Goal: Task Accomplishment & Management: Manage account settings

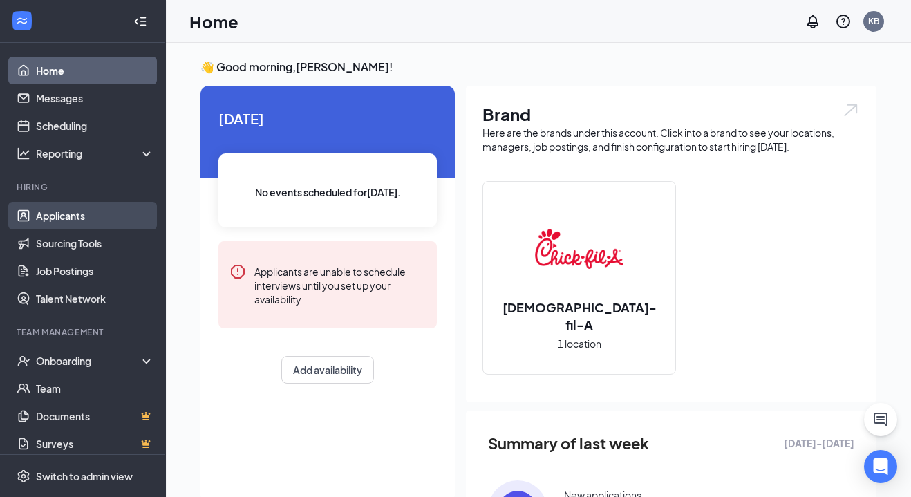
click at [64, 220] on link "Applicants" at bounding box center [95, 216] width 118 height 28
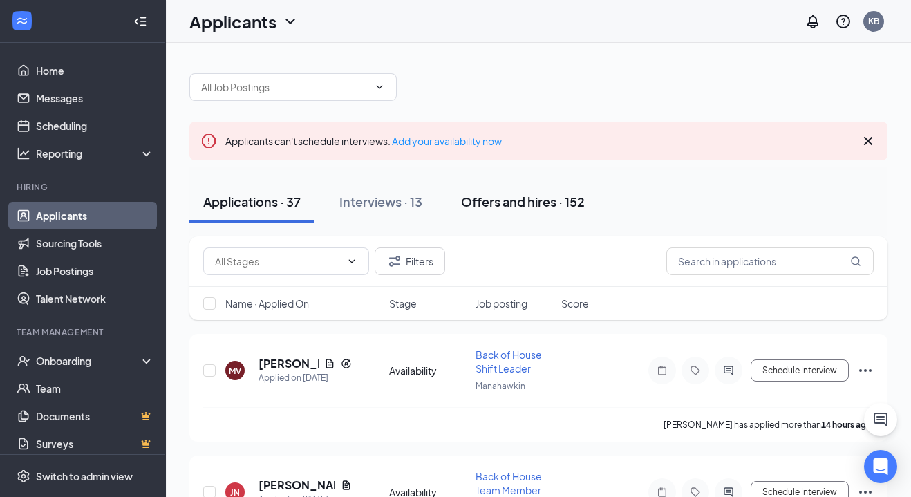
click at [512, 203] on div "Offers and hires · 152" at bounding box center [523, 201] width 124 height 17
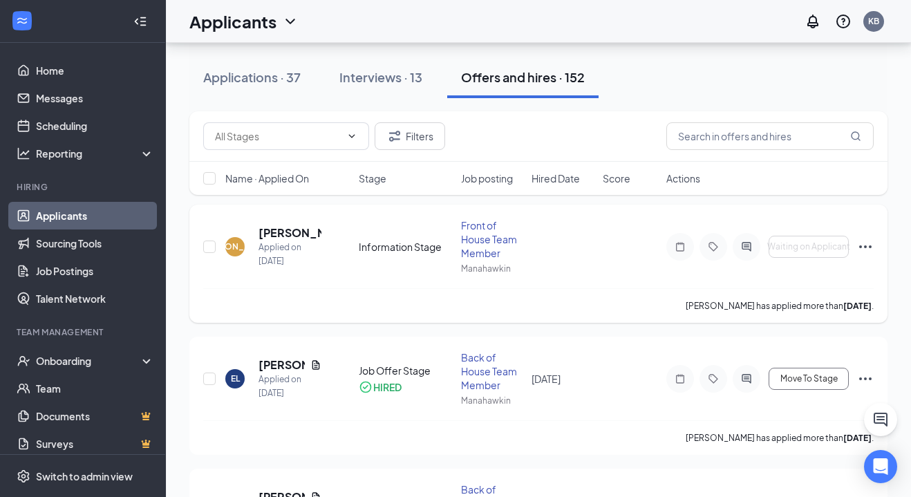
scroll to position [130, 0]
click at [867, 248] on icon "Ellipses" at bounding box center [865, 246] width 17 height 17
click at [604, 260] on div "[PERSON_NAME] [PERSON_NAME] Applied on [DATE] Information Stage Front of House …" at bounding box center [538, 253] width 671 height 70
click at [274, 230] on h5 "[PERSON_NAME]" at bounding box center [290, 232] width 63 height 15
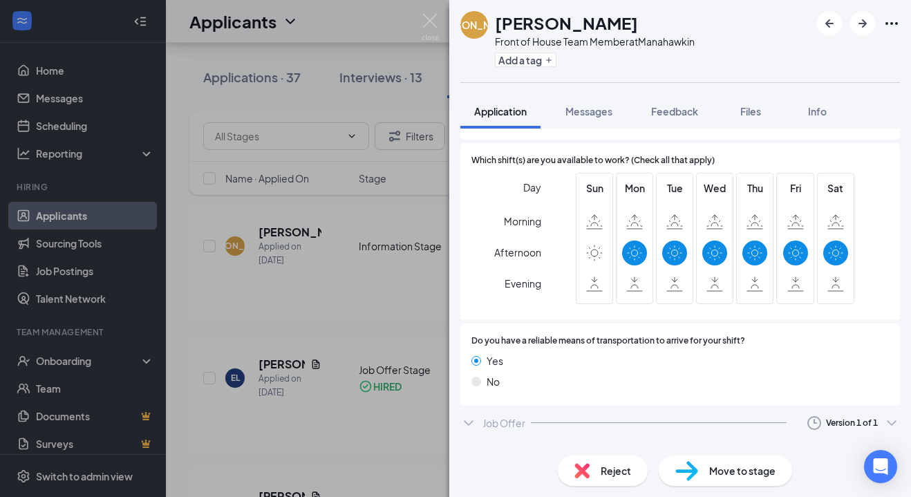
scroll to position [892, 0]
click at [394, 304] on div "[PERSON_NAME] [PERSON_NAME] Front of House Team Member at [GEOGRAPHIC_DATA] Add…" at bounding box center [455, 248] width 911 height 497
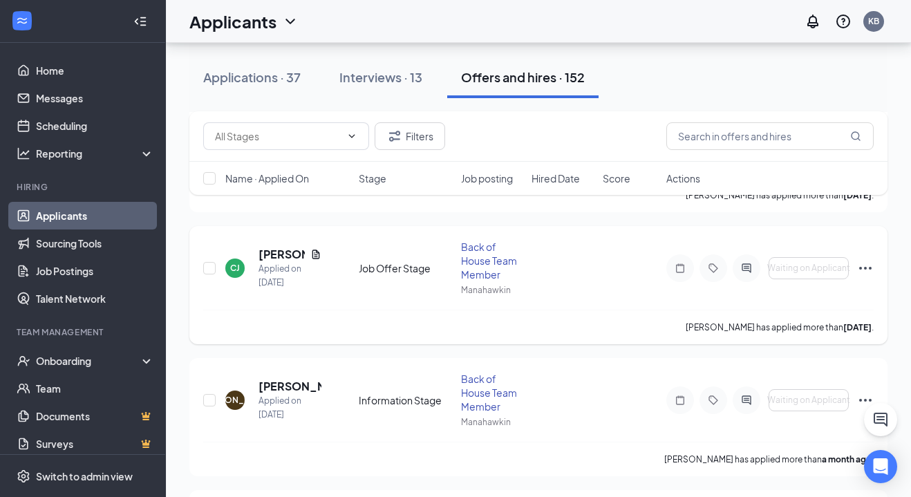
scroll to position [373, 0]
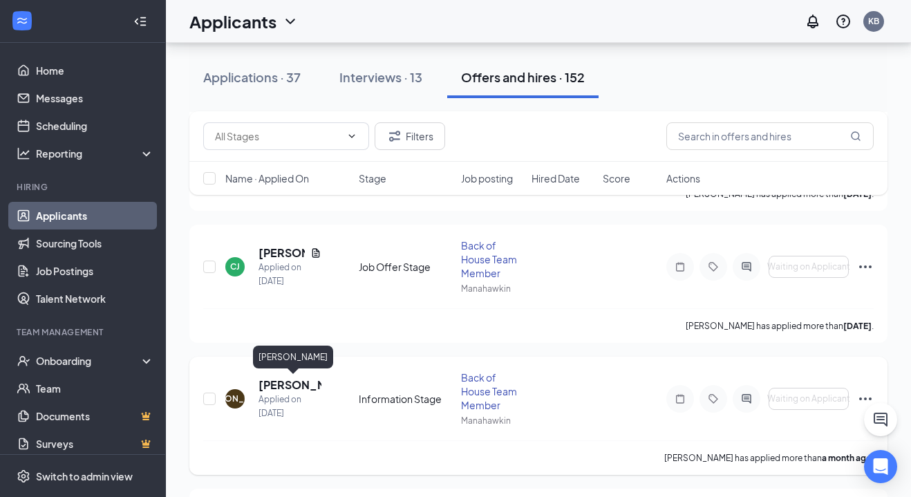
click at [277, 382] on h5 "[PERSON_NAME]" at bounding box center [290, 384] width 63 height 15
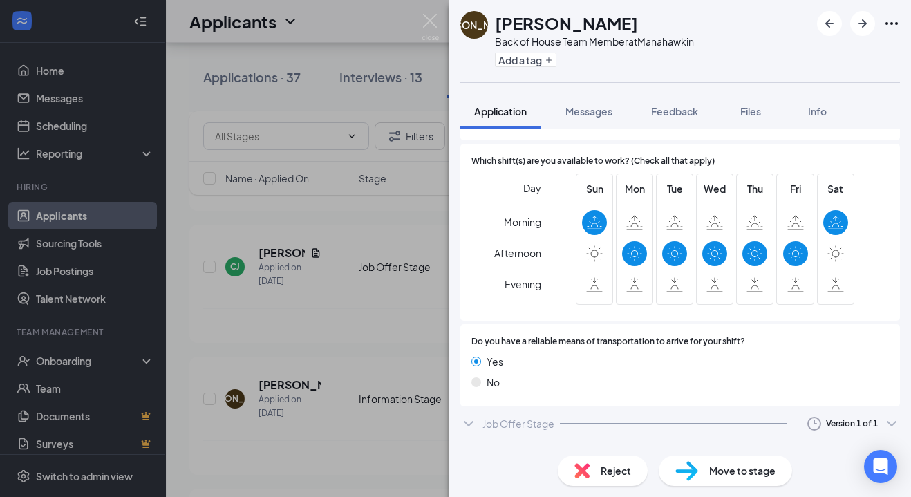
scroll to position [931, 0]
click at [529, 445] on div "Information Stage" at bounding box center [524, 452] width 83 height 14
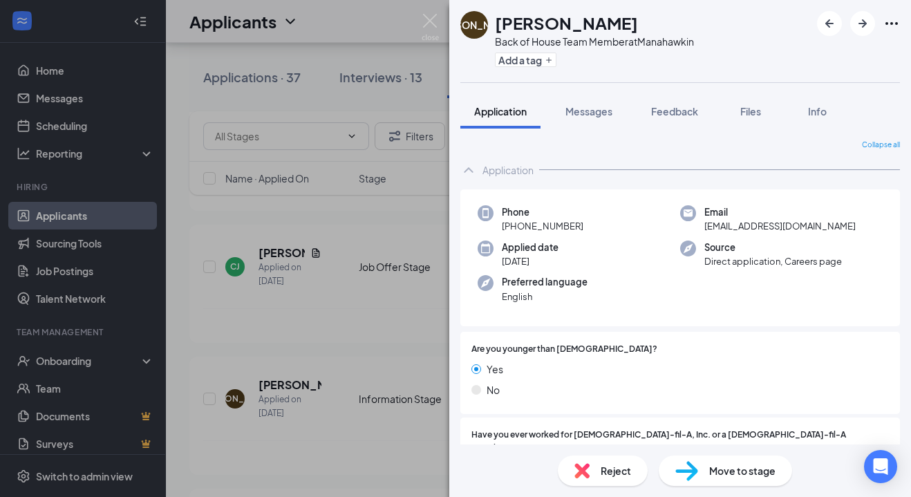
scroll to position [0, 0]
click at [896, 23] on icon "Ellipses" at bounding box center [892, 23] width 12 height 3
click at [707, 48] on div "[PERSON_NAME] [PERSON_NAME] Back of House Team Member at [GEOGRAPHIC_DATA] Add …" at bounding box center [680, 41] width 462 height 82
click at [423, 18] on img at bounding box center [430, 27] width 17 height 27
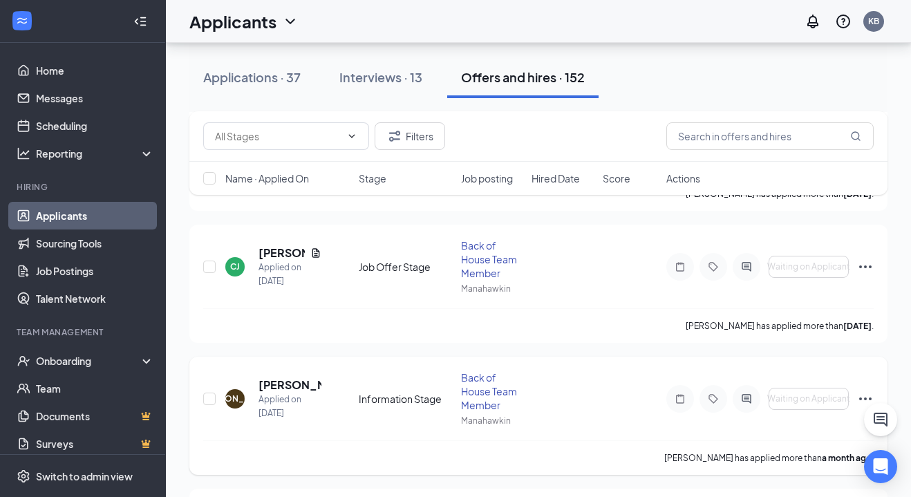
click at [866, 397] on icon "Ellipses" at bounding box center [865, 399] width 17 height 17
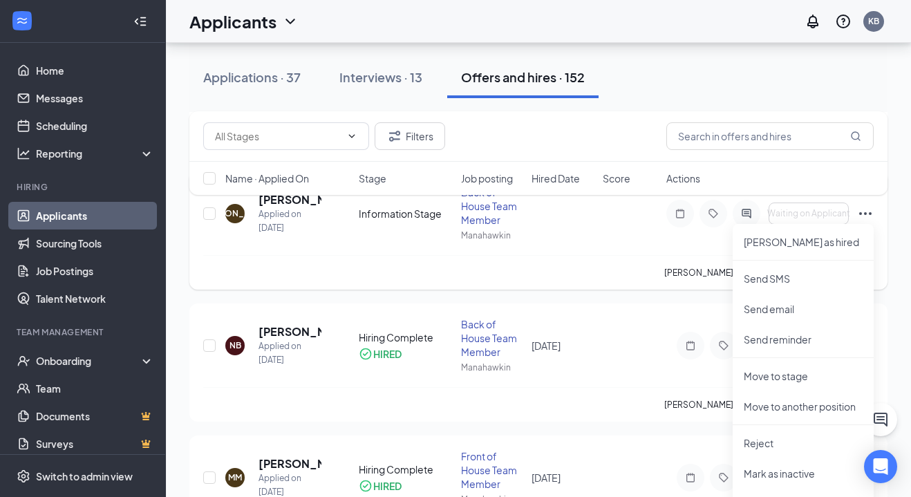
scroll to position [562, 0]
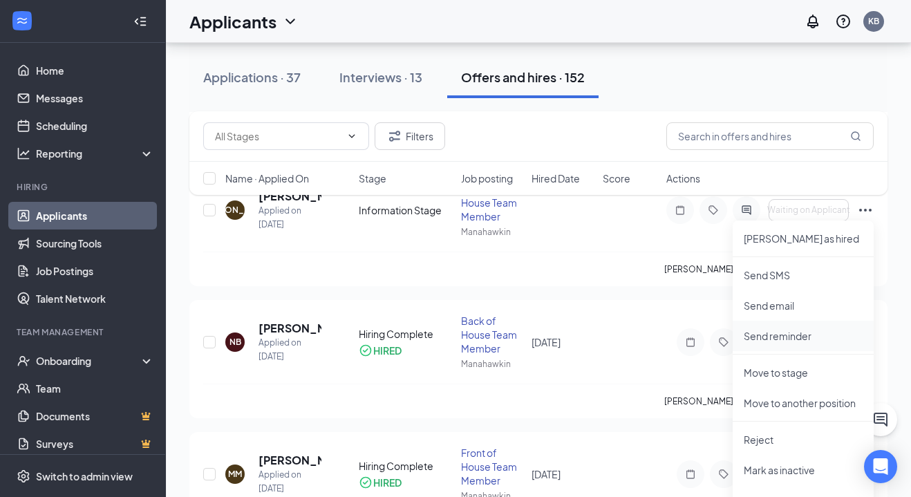
click at [799, 339] on p "Send reminder" at bounding box center [803, 336] width 119 height 14
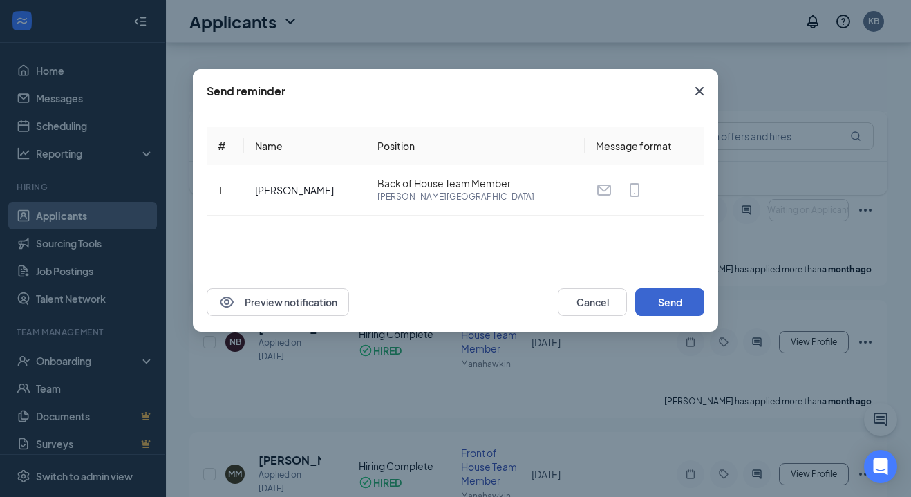
click at [686, 306] on button "Send" at bounding box center [669, 302] width 69 height 28
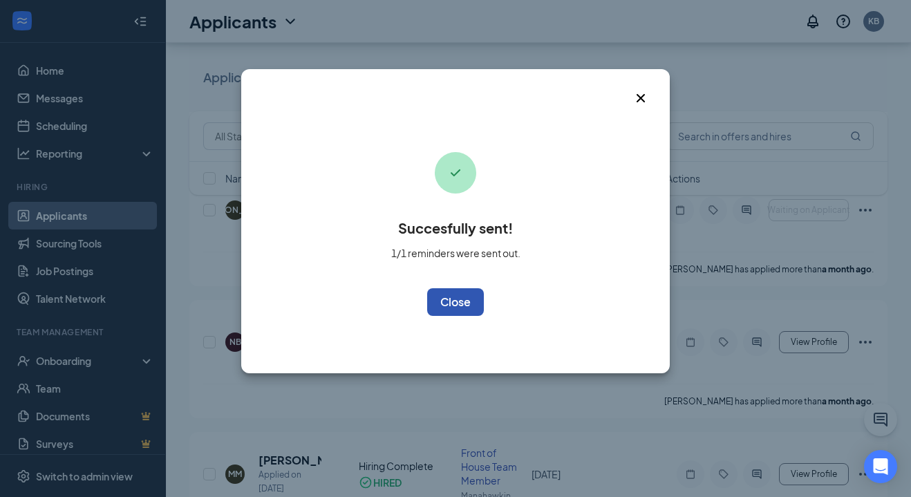
click at [438, 304] on button "OK" at bounding box center [455, 302] width 57 height 28
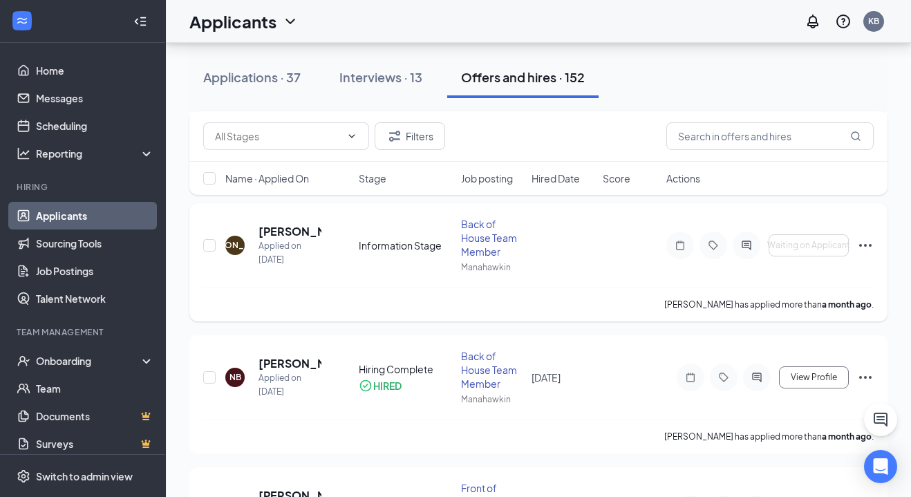
scroll to position [530, 0]
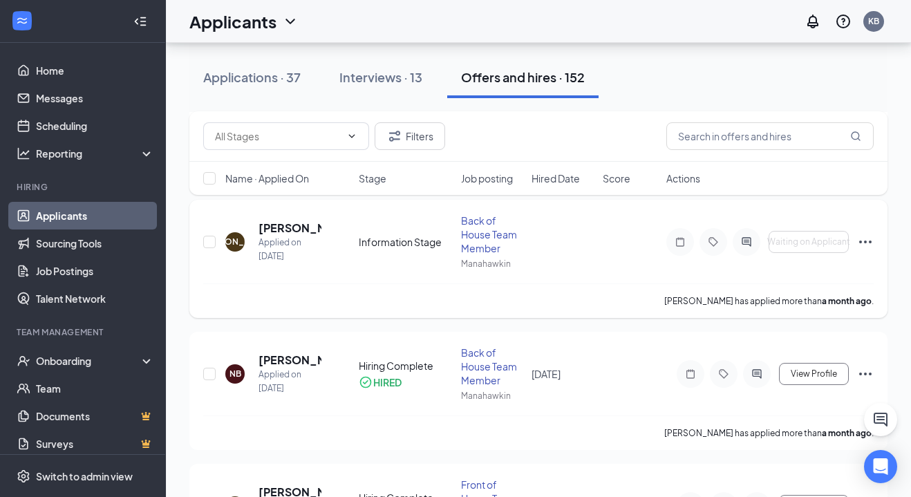
click at [862, 242] on icon "Ellipses" at bounding box center [865, 242] width 17 height 17
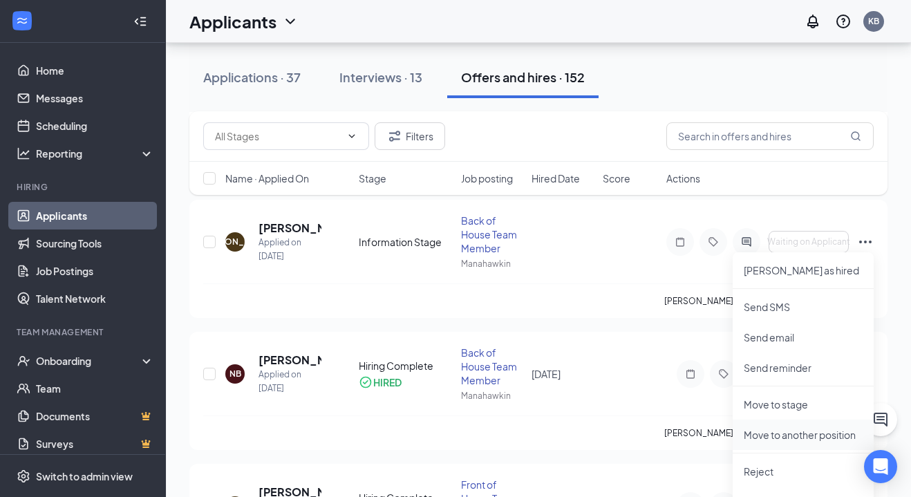
scroll to position [552, 0]
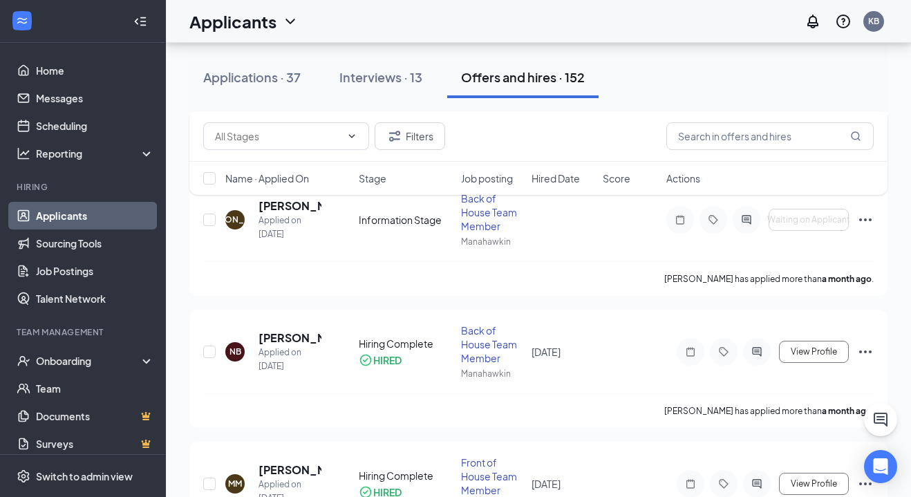
click at [284, 205] on div "Filters Name · Applied On Stage Job posting Hired Date Score Actions" at bounding box center [538, 159] width 698 height 97
click at [290, 212] on h5 "[PERSON_NAME]" at bounding box center [290, 205] width 63 height 15
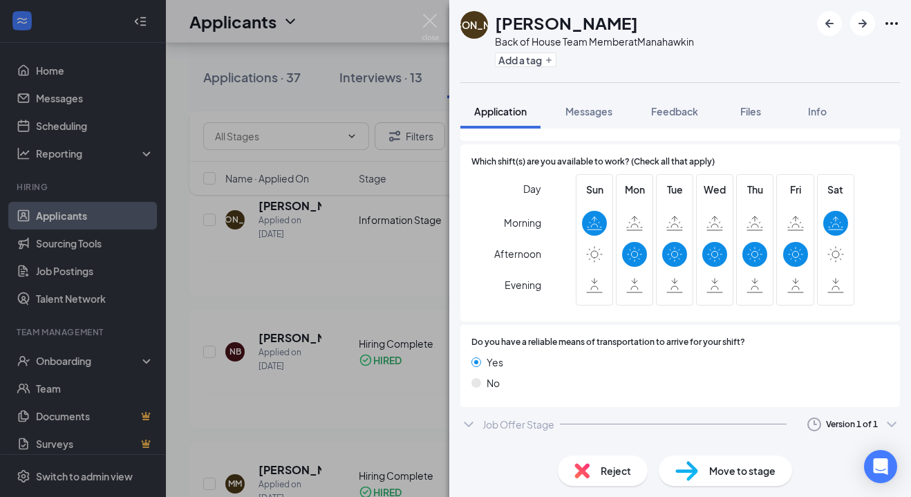
click at [847, 413] on div "Job Offer Stage Version 1 of 1" at bounding box center [680, 425] width 440 height 28
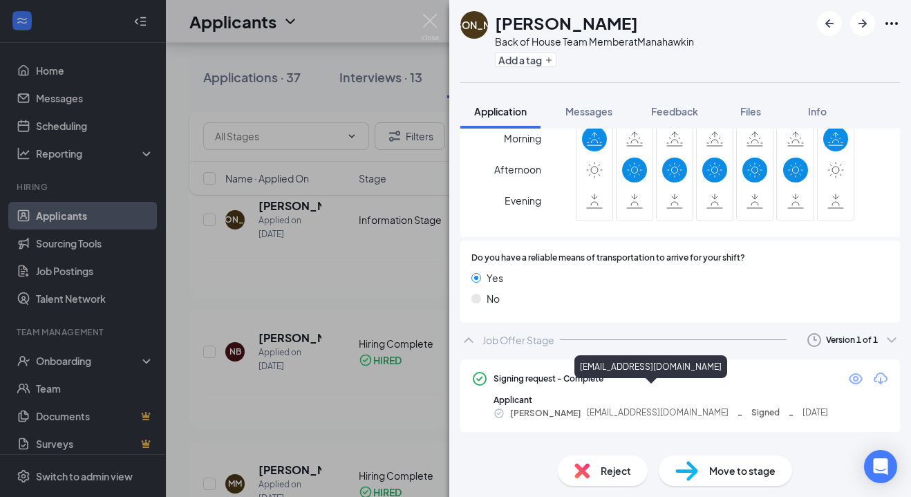
scroll to position [1015, 0]
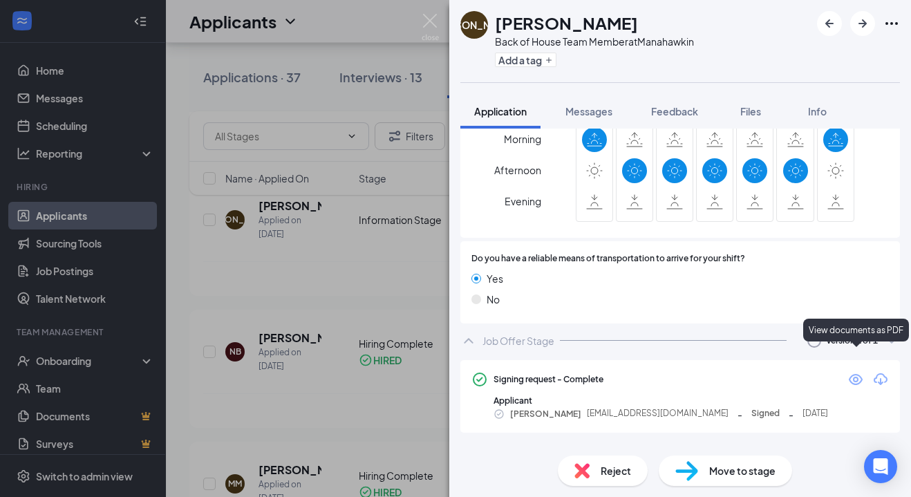
click at [855, 371] on icon "Eye" at bounding box center [856, 379] width 17 height 17
click at [373, 264] on div "[PERSON_NAME] [PERSON_NAME] Back of House Team Member at [GEOGRAPHIC_DATA] Add …" at bounding box center [455, 248] width 911 height 497
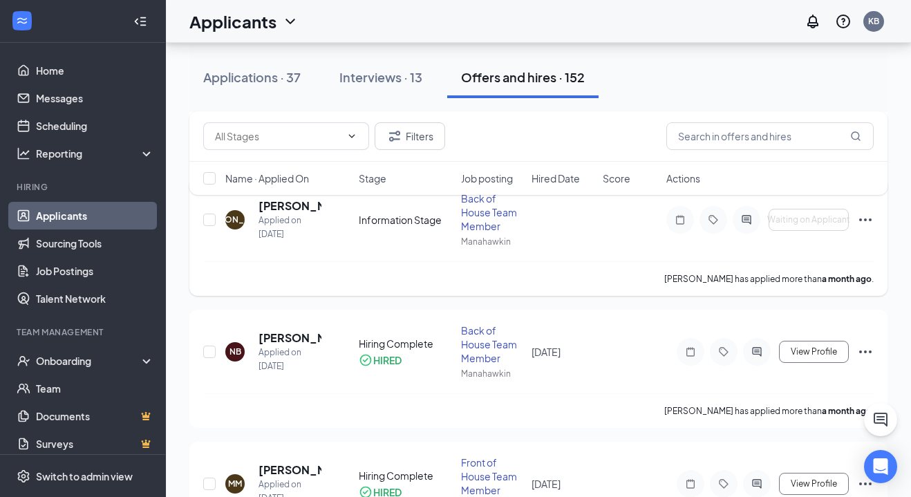
click at [871, 217] on icon "Ellipses" at bounding box center [865, 220] width 17 height 17
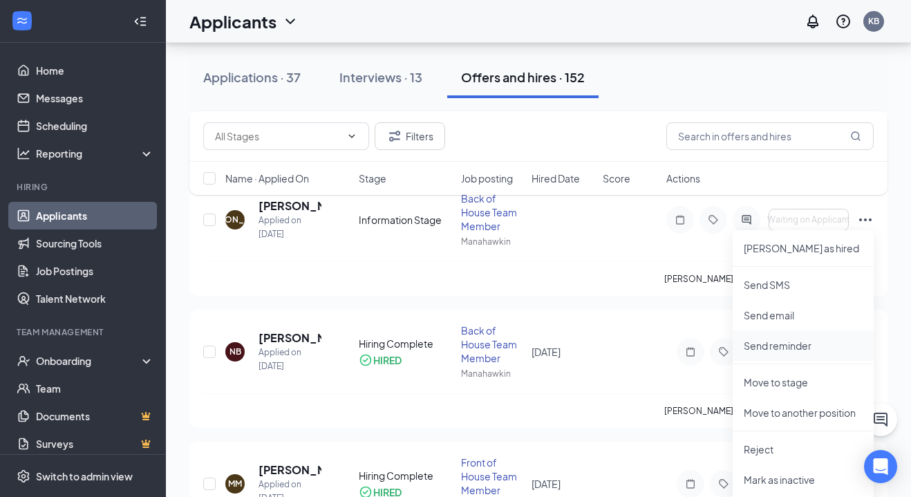
click at [796, 351] on p "Send reminder" at bounding box center [803, 346] width 119 height 14
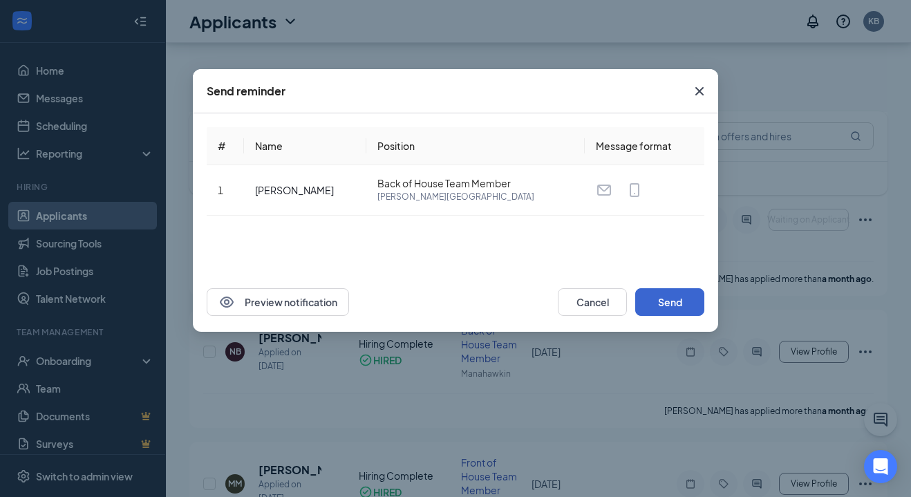
click at [682, 304] on button "Send" at bounding box center [669, 302] width 69 height 28
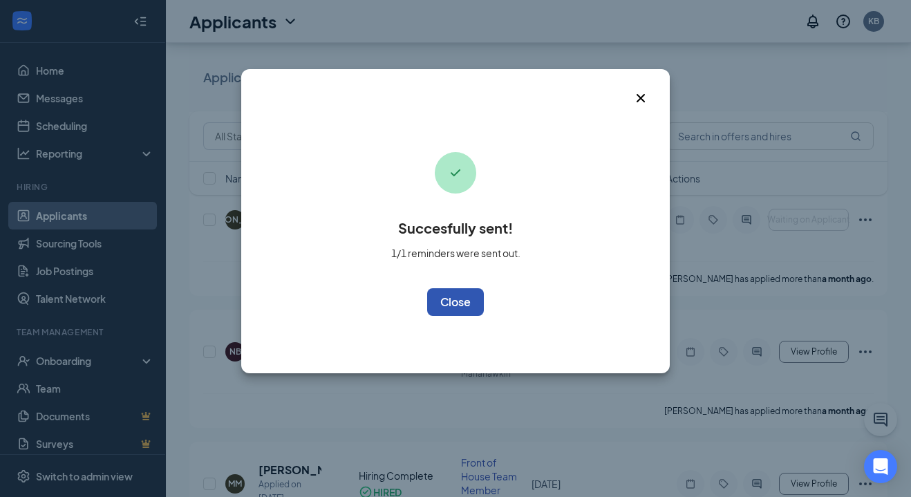
click at [463, 310] on button "OK" at bounding box center [455, 302] width 57 height 28
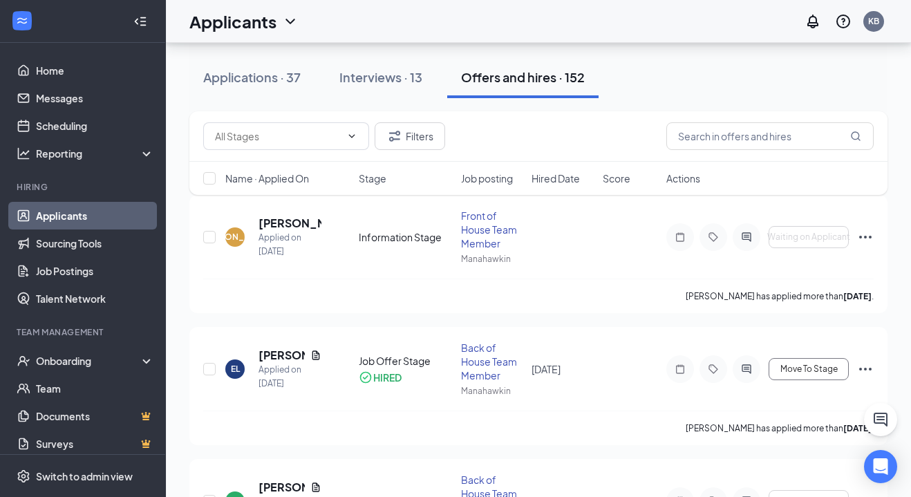
scroll to position [173, 0]
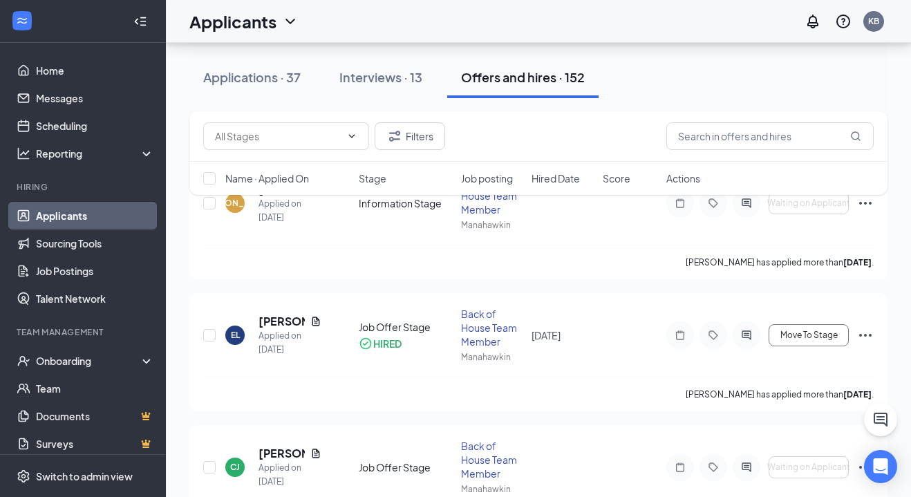
click at [872, 203] on div "Filters Name · Applied On Stage Job posting Hired Date Score Actions" at bounding box center [538, 159] width 698 height 97
click at [866, 203] on div "Filters Name · Applied On Stage Job posting Hired Date Score Actions" at bounding box center [538, 159] width 698 height 97
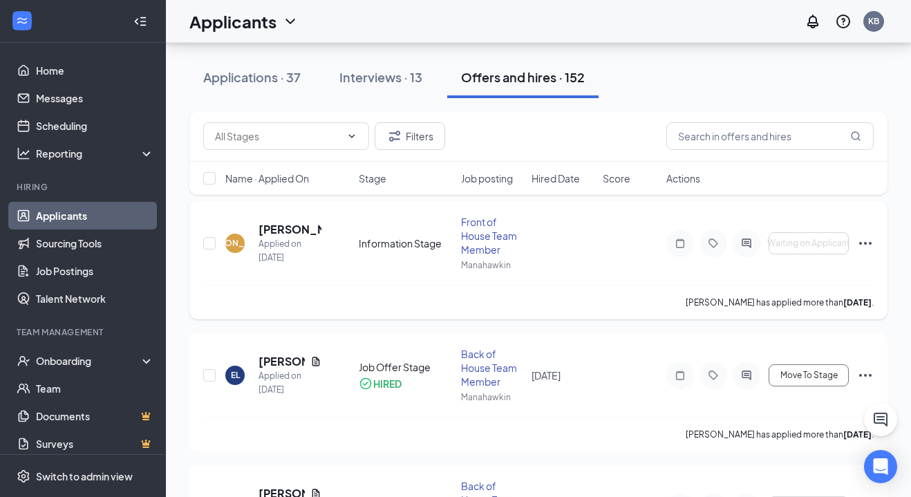
scroll to position [129, 0]
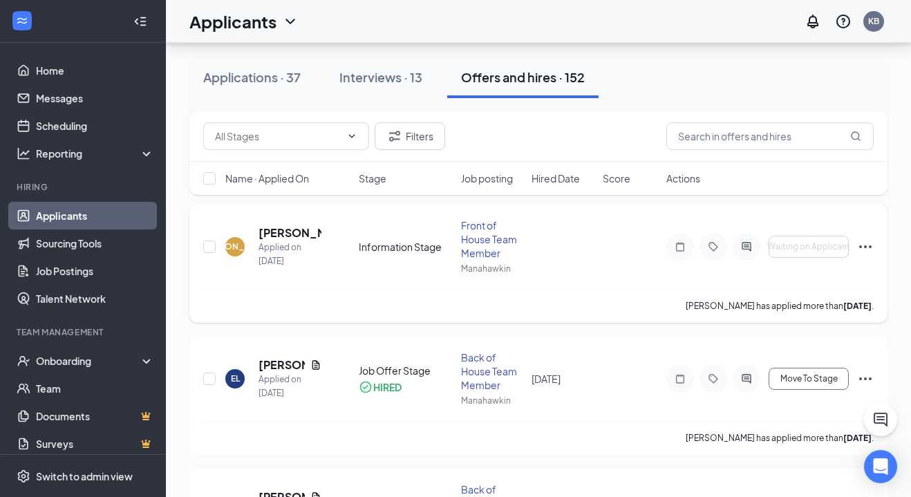
click at [869, 248] on icon "Ellipses" at bounding box center [865, 247] width 17 height 17
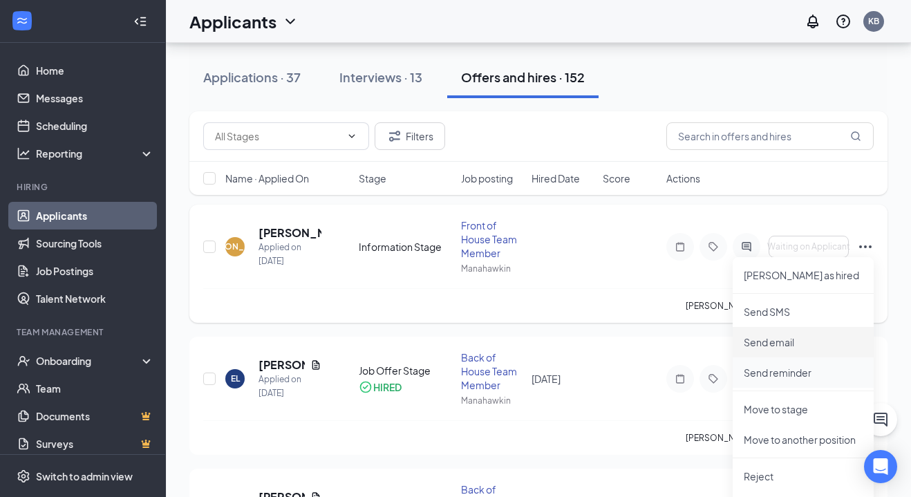
click at [790, 370] on p "Send reminder" at bounding box center [803, 373] width 119 height 14
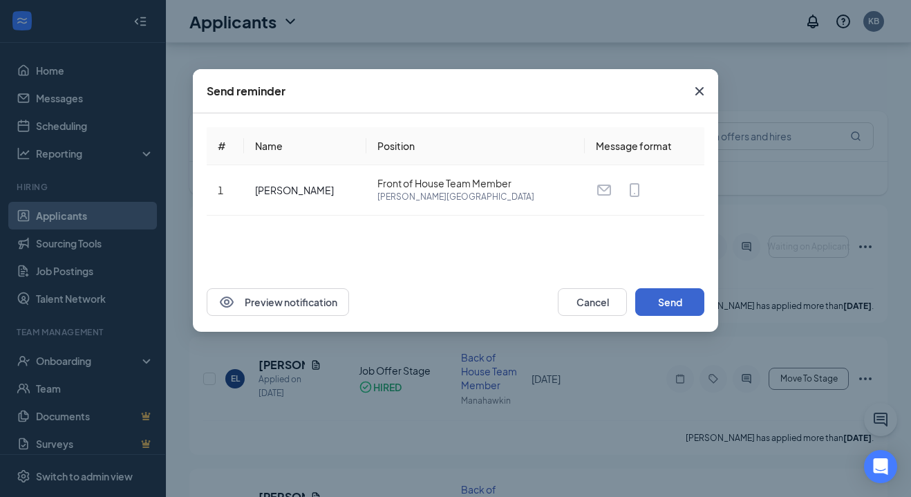
click at [669, 308] on button "Send" at bounding box center [669, 302] width 69 height 28
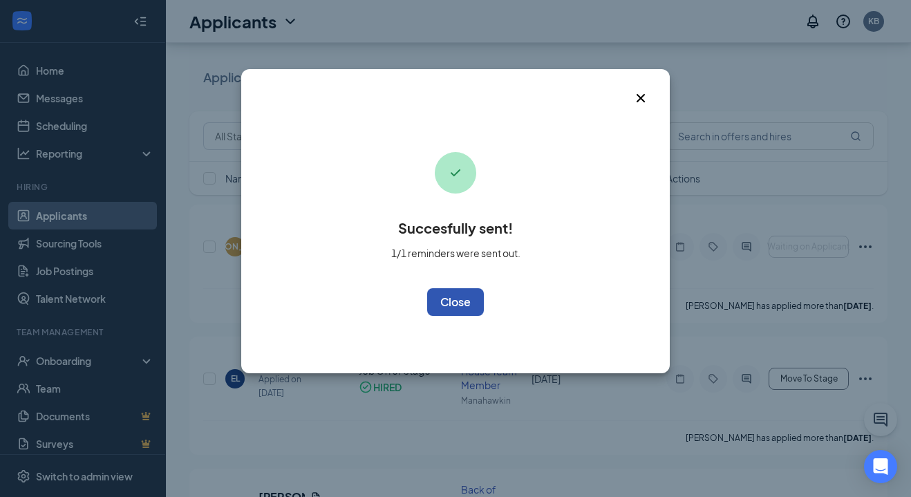
click at [474, 305] on button "OK" at bounding box center [455, 302] width 57 height 28
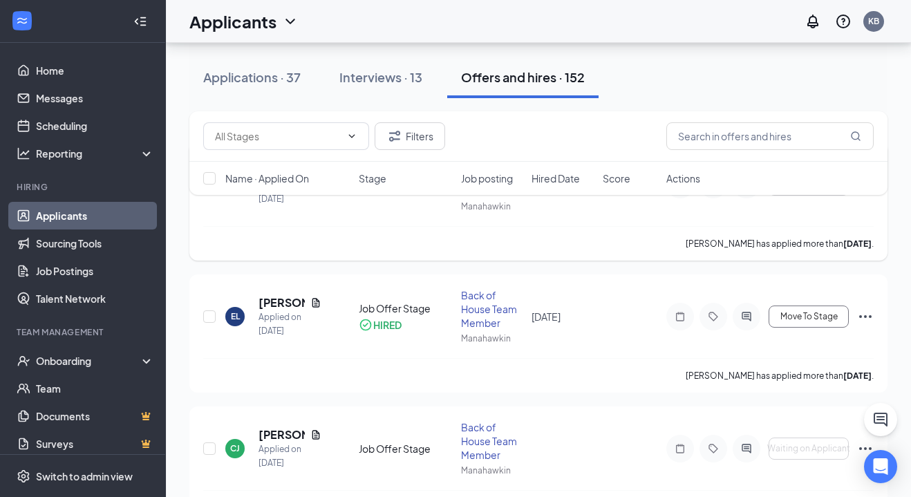
scroll to position [194, 0]
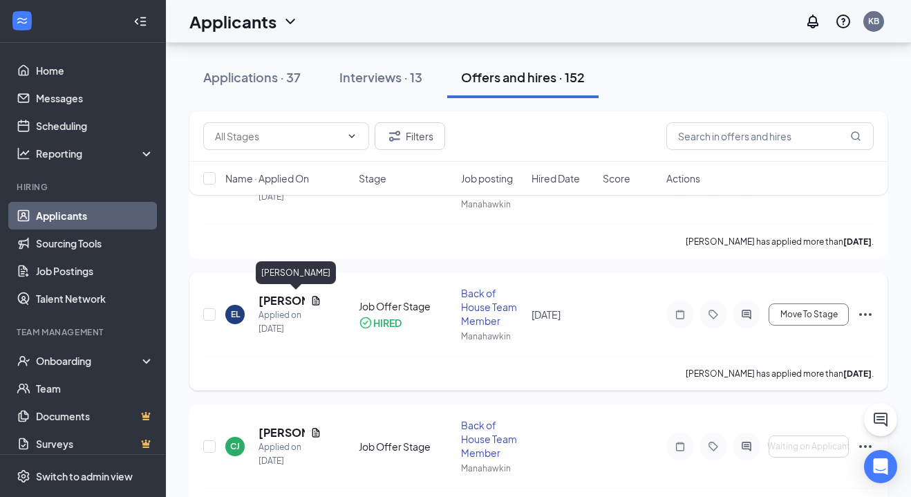
click at [281, 303] on h5 "[PERSON_NAME]" at bounding box center [282, 300] width 46 height 15
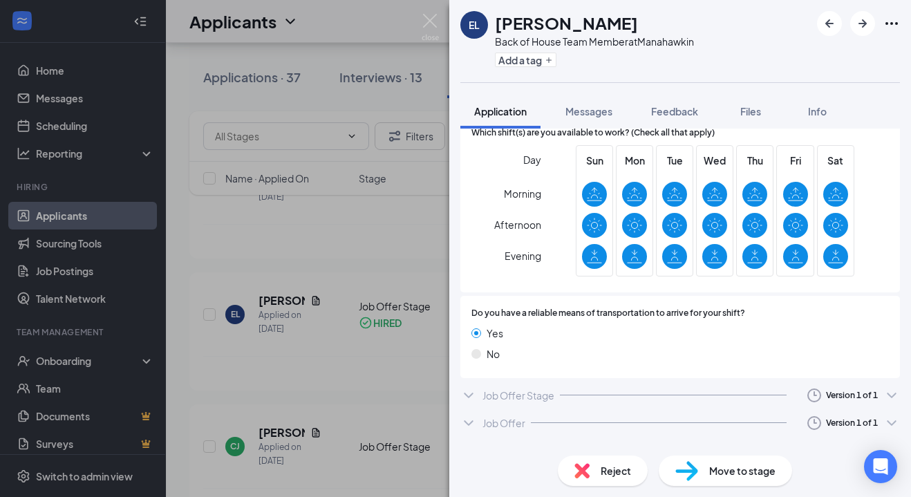
scroll to position [981, 0]
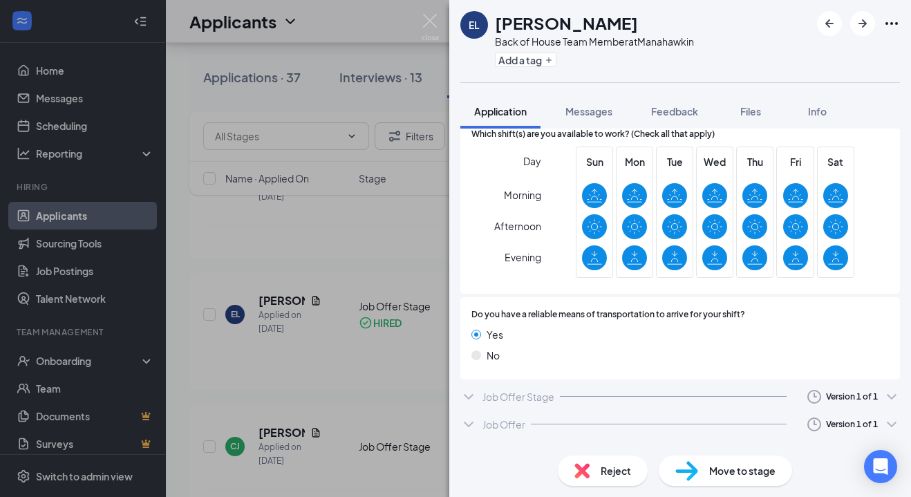
click at [803, 446] on span "Applicant has not yet responded." at bounding box center [841, 452] width 118 height 12
click at [430, 26] on img at bounding box center [430, 27] width 17 height 27
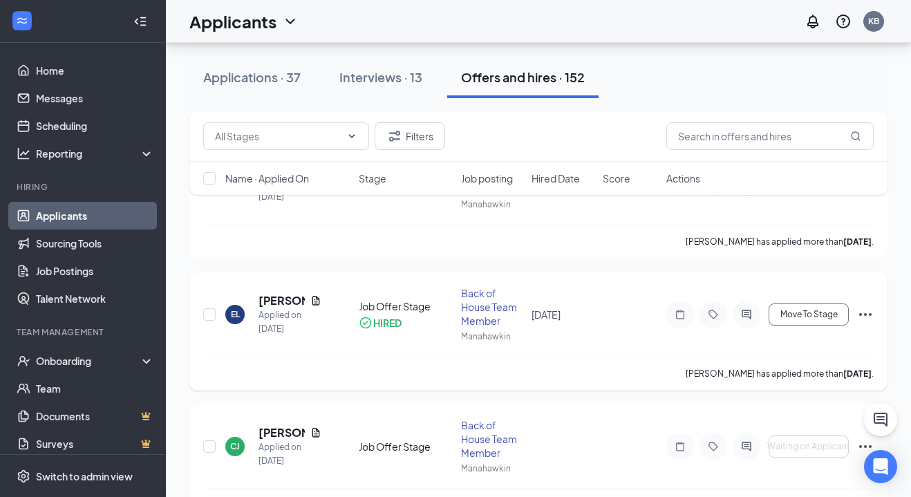
click at [861, 311] on icon "Ellipses" at bounding box center [865, 314] width 17 height 17
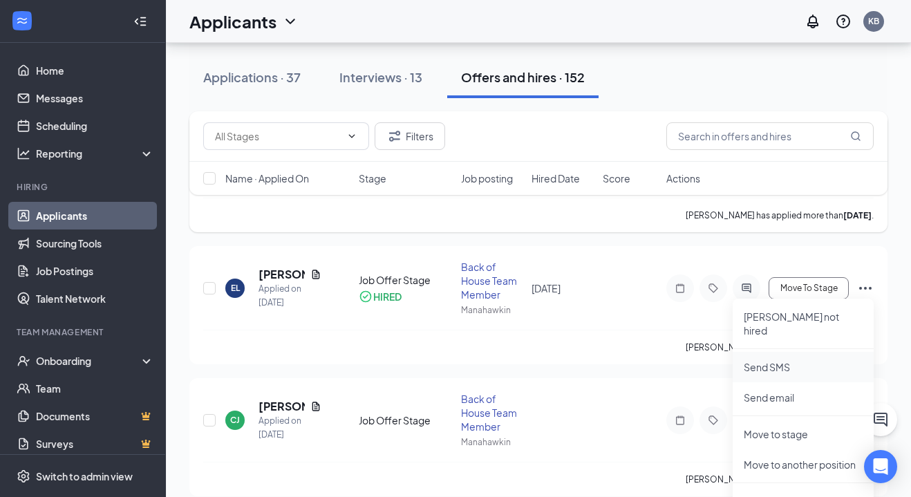
scroll to position [220, 0]
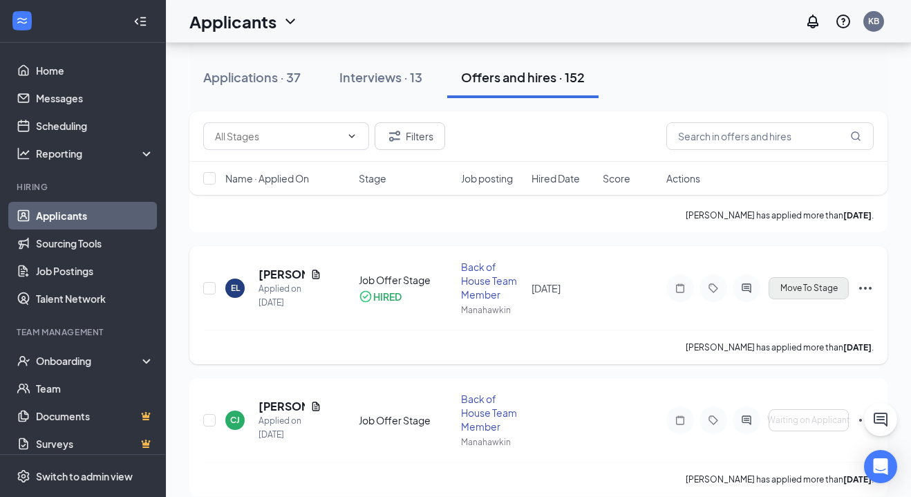
click at [806, 284] on span "Move To Stage" at bounding box center [809, 288] width 57 height 10
type input "Information Stage (next stage)"
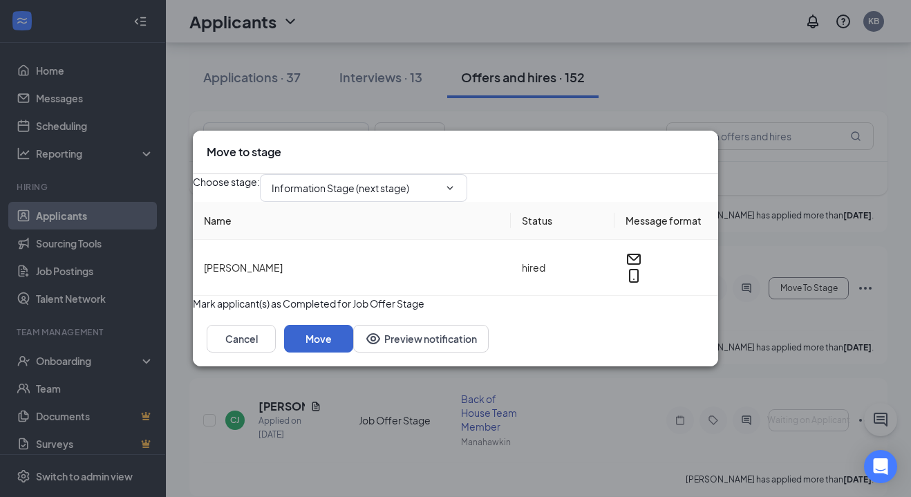
click at [353, 353] on button "Move" at bounding box center [318, 339] width 69 height 28
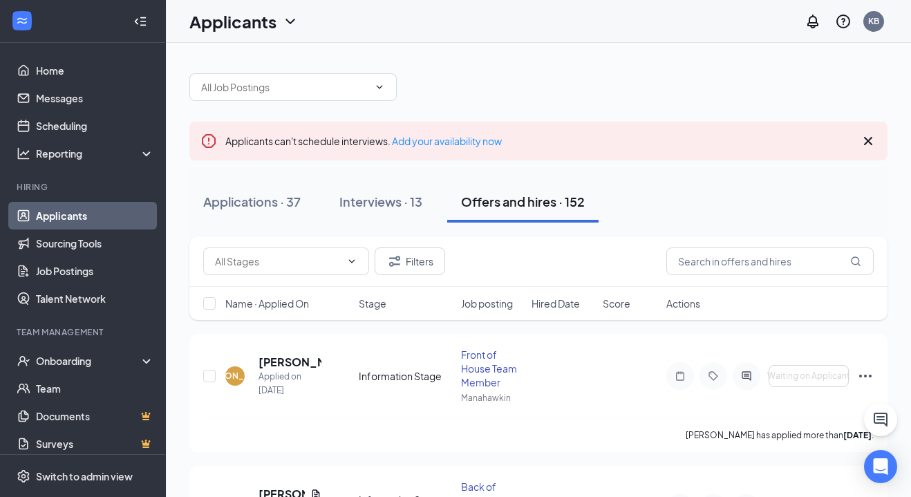
scroll to position [0, 0]
